Goal: Task Accomplishment & Management: Complete application form

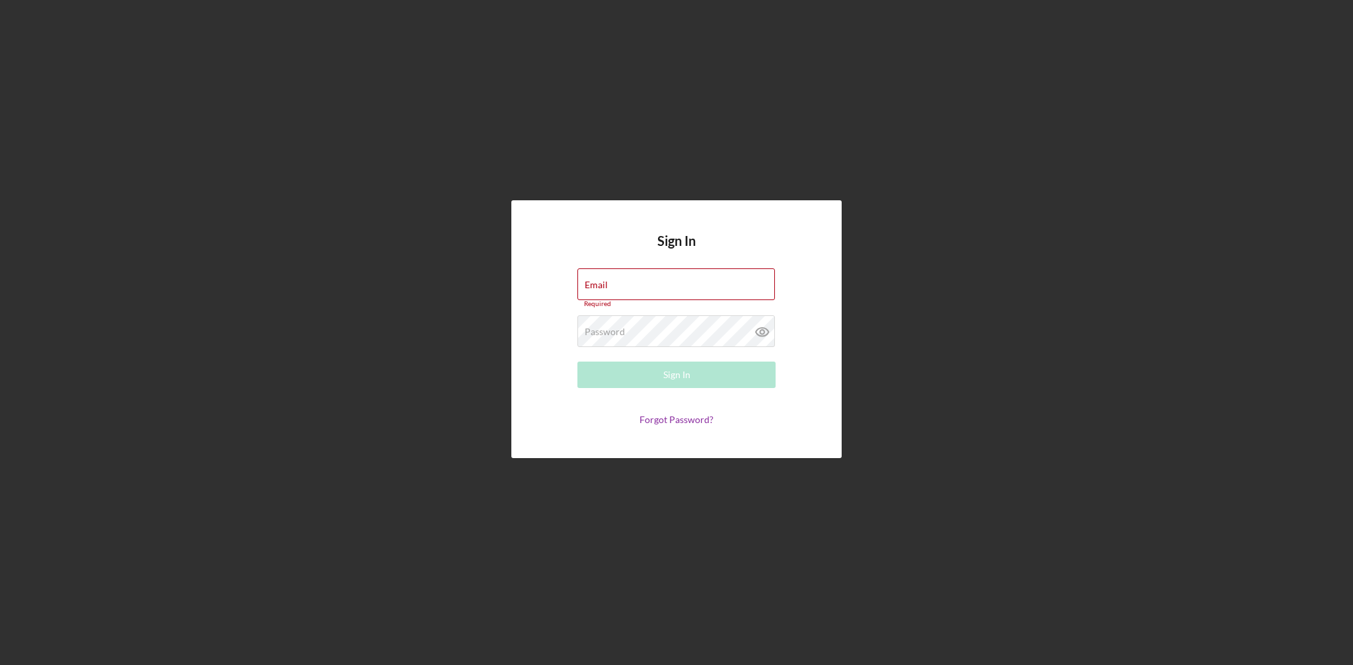
type input "[PERSON_NAME][EMAIL_ADDRESS][DOMAIN_NAME]"
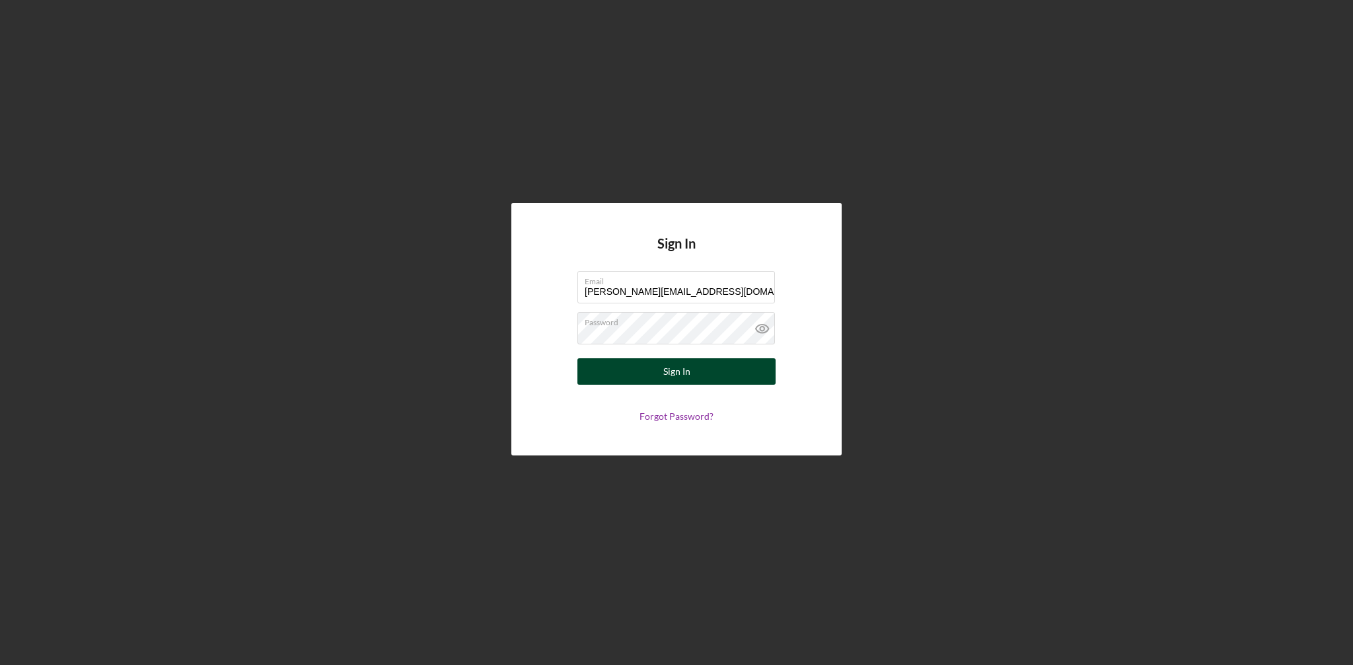
click at [666, 373] on div "Sign In" at bounding box center [676, 371] width 27 height 26
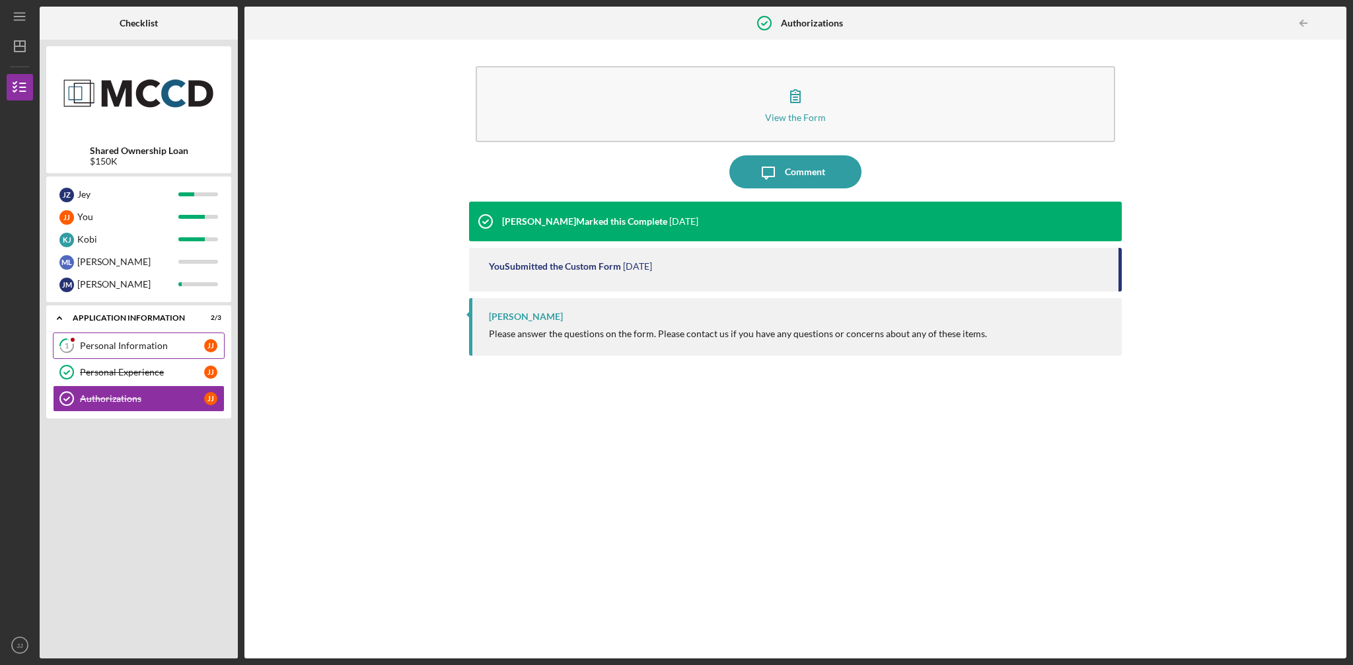
click at [134, 349] on div "Personal Information" at bounding box center [142, 345] width 124 height 11
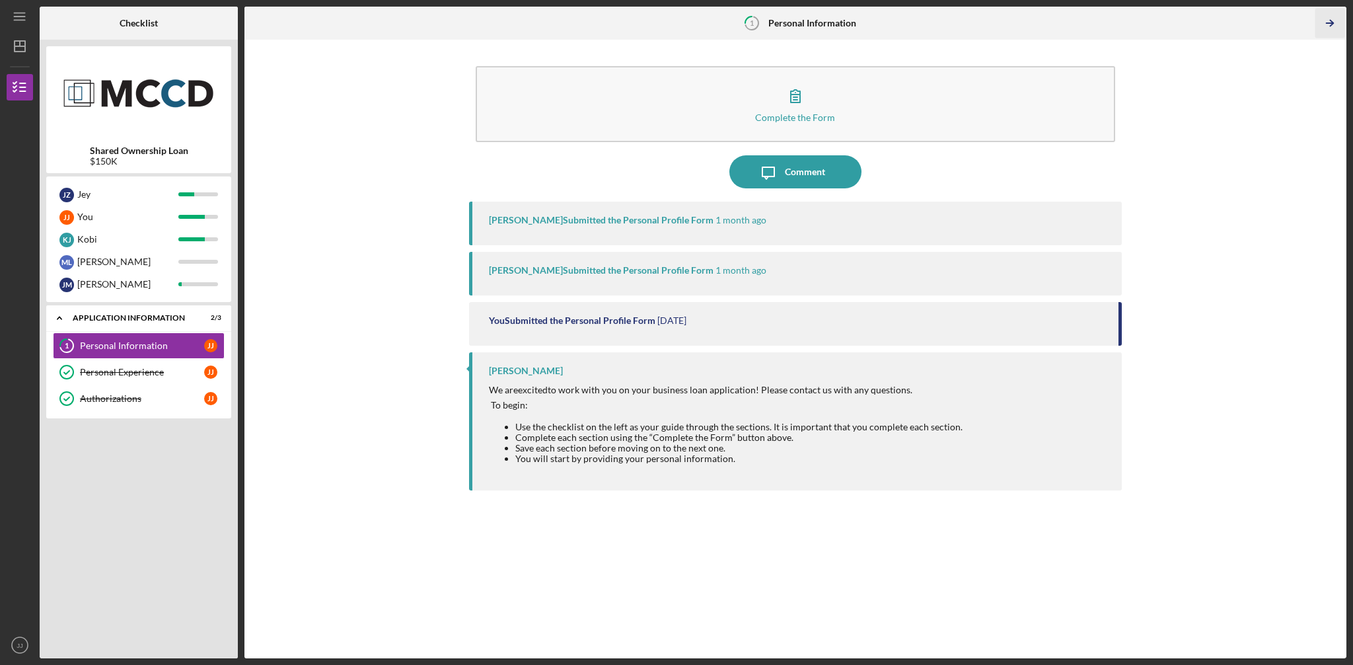
click at [1327, 25] on icon "Icon/Table Pagination Arrow" at bounding box center [1330, 24] width 30 height 30
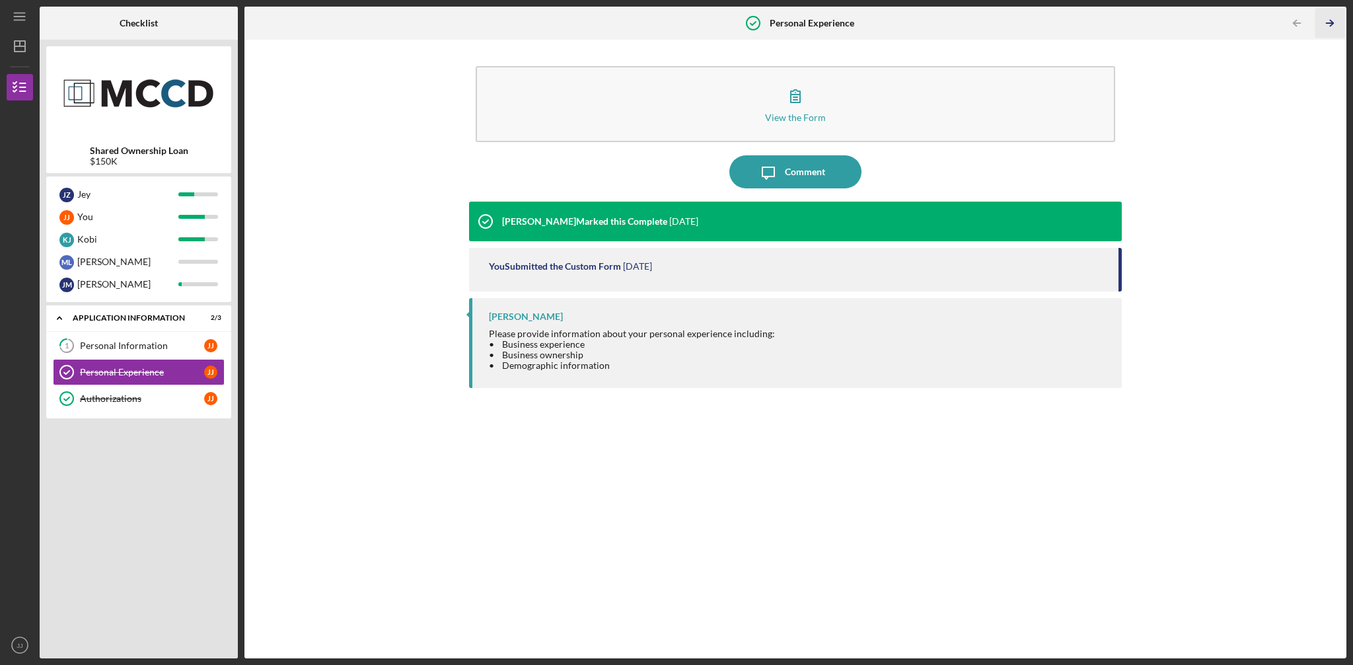
click at [1331, 21] on polyline "button" at bounding box center [1331, 23] width 3 height 6
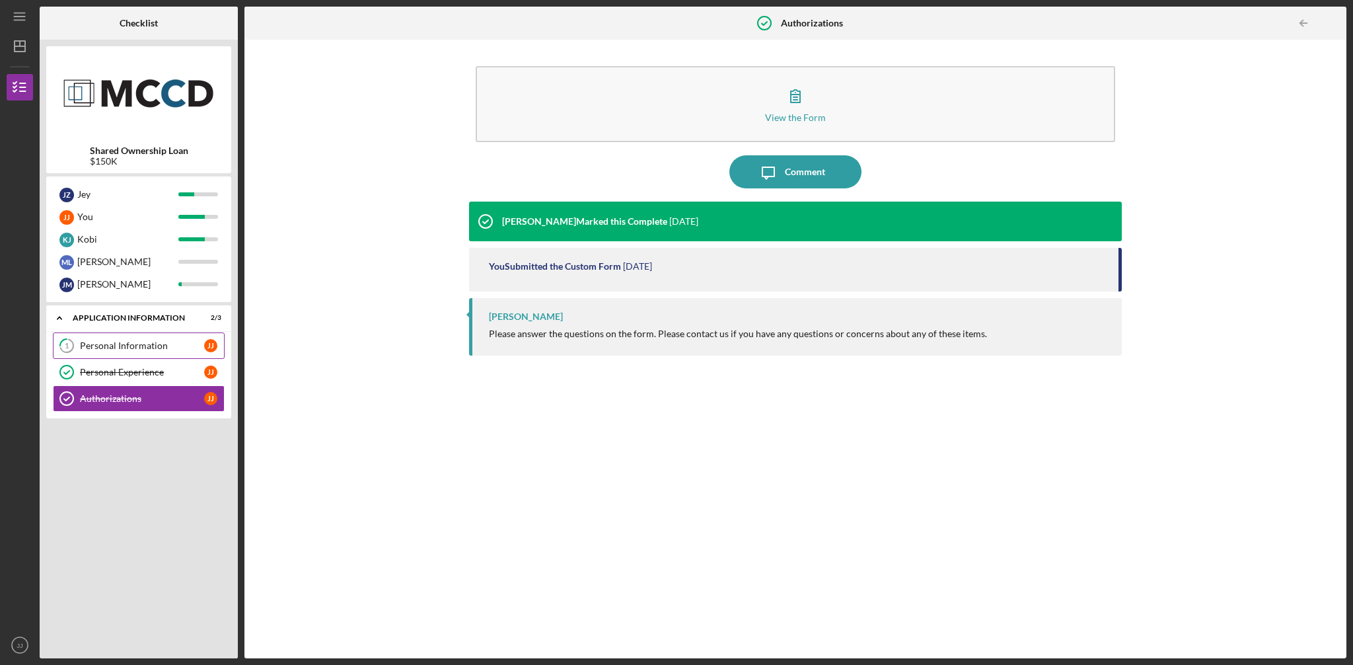
click at [108, 346] on div "Personal Information" at bounding box center [142, 345] width 124 height 11
